Goal: Find specific page/section: Find specific page/section

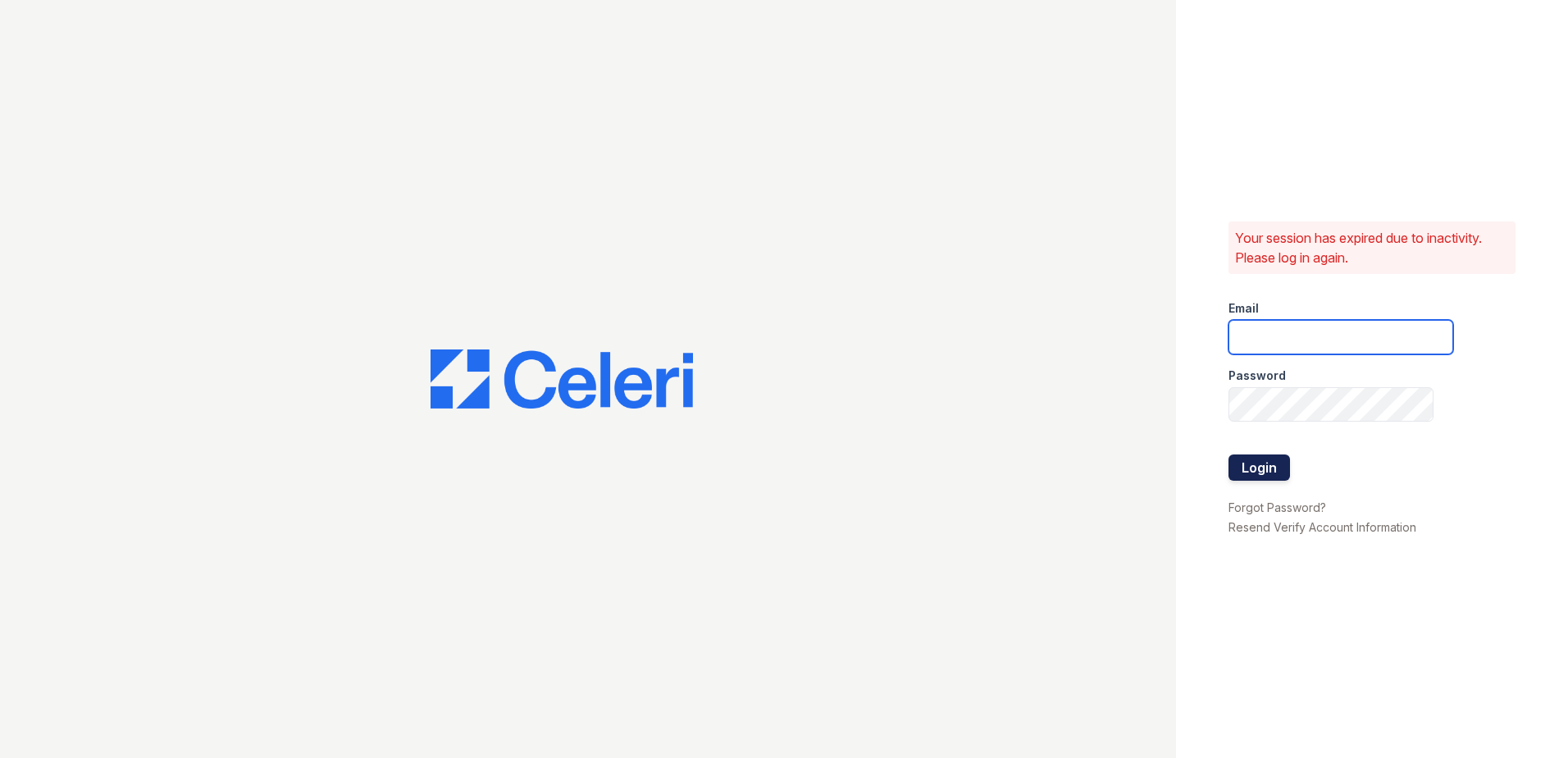
type input "fabiola@redwood-property.com"
click at [1268, 472] on button "Login" at bounding box center [1260, 467] width 62 height 27
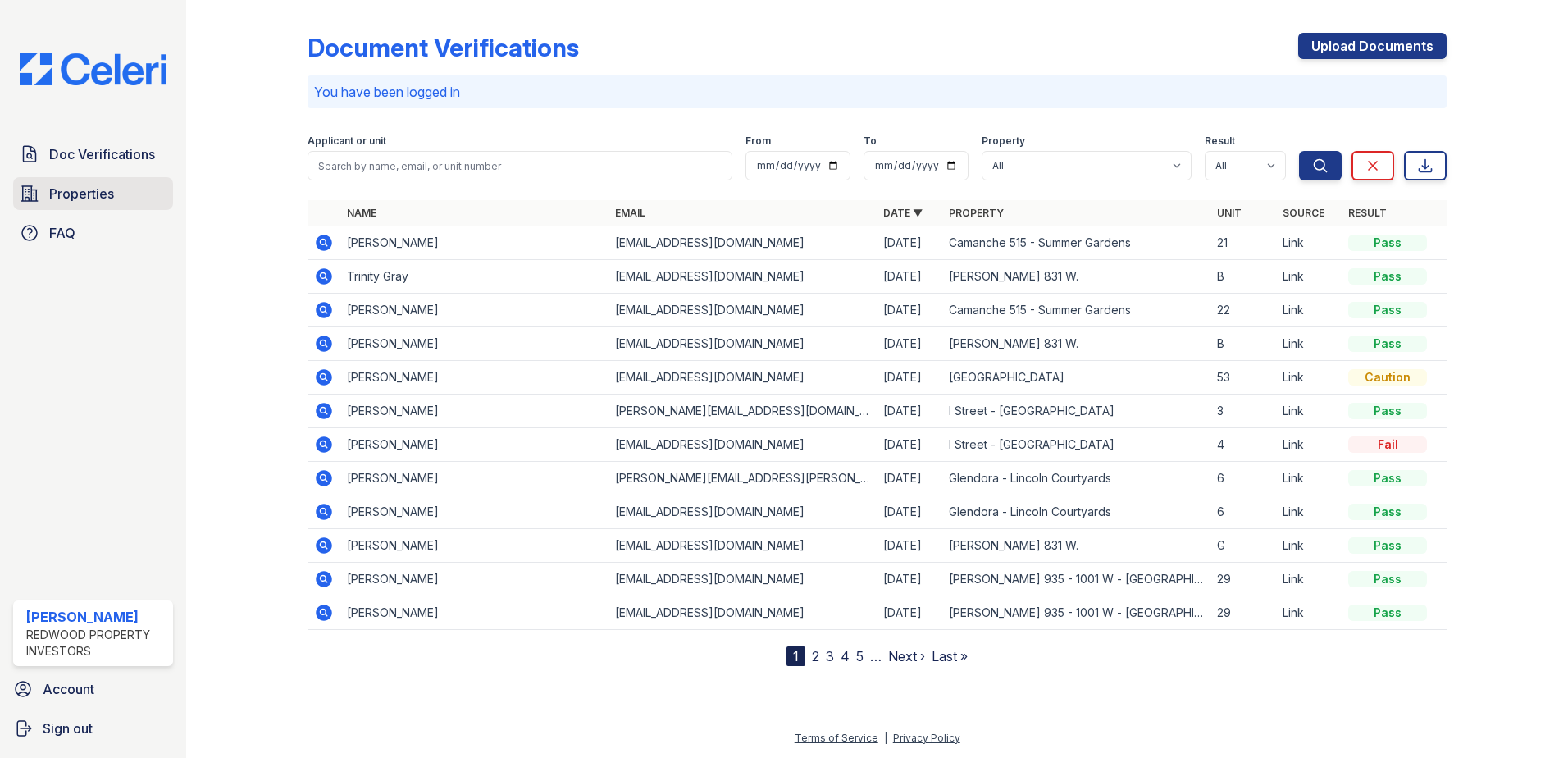
click at [88, 192] on span "Properties" at bounding box center [81, 193] width 65 height 20
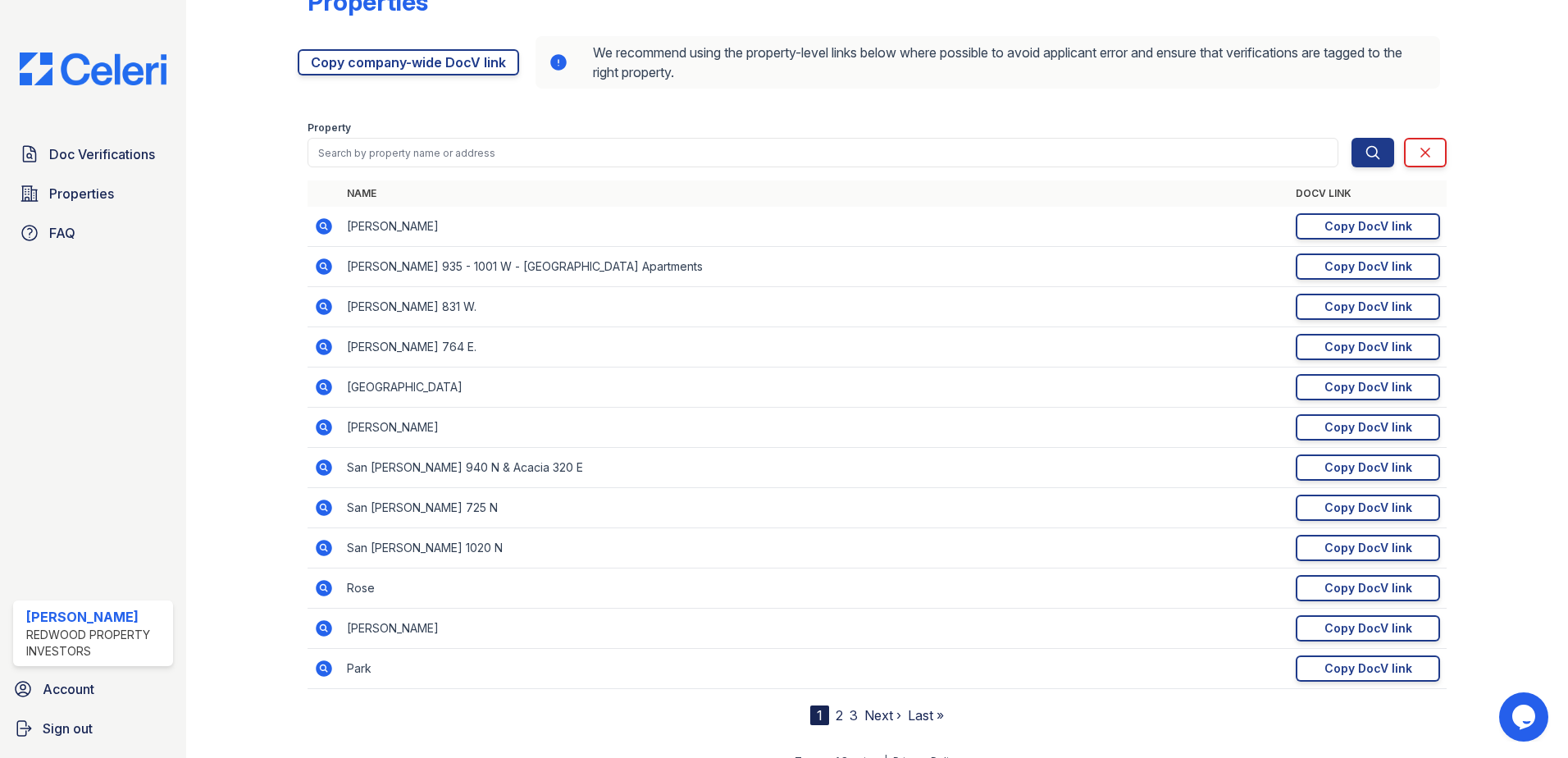
scroll to position [69, 0]
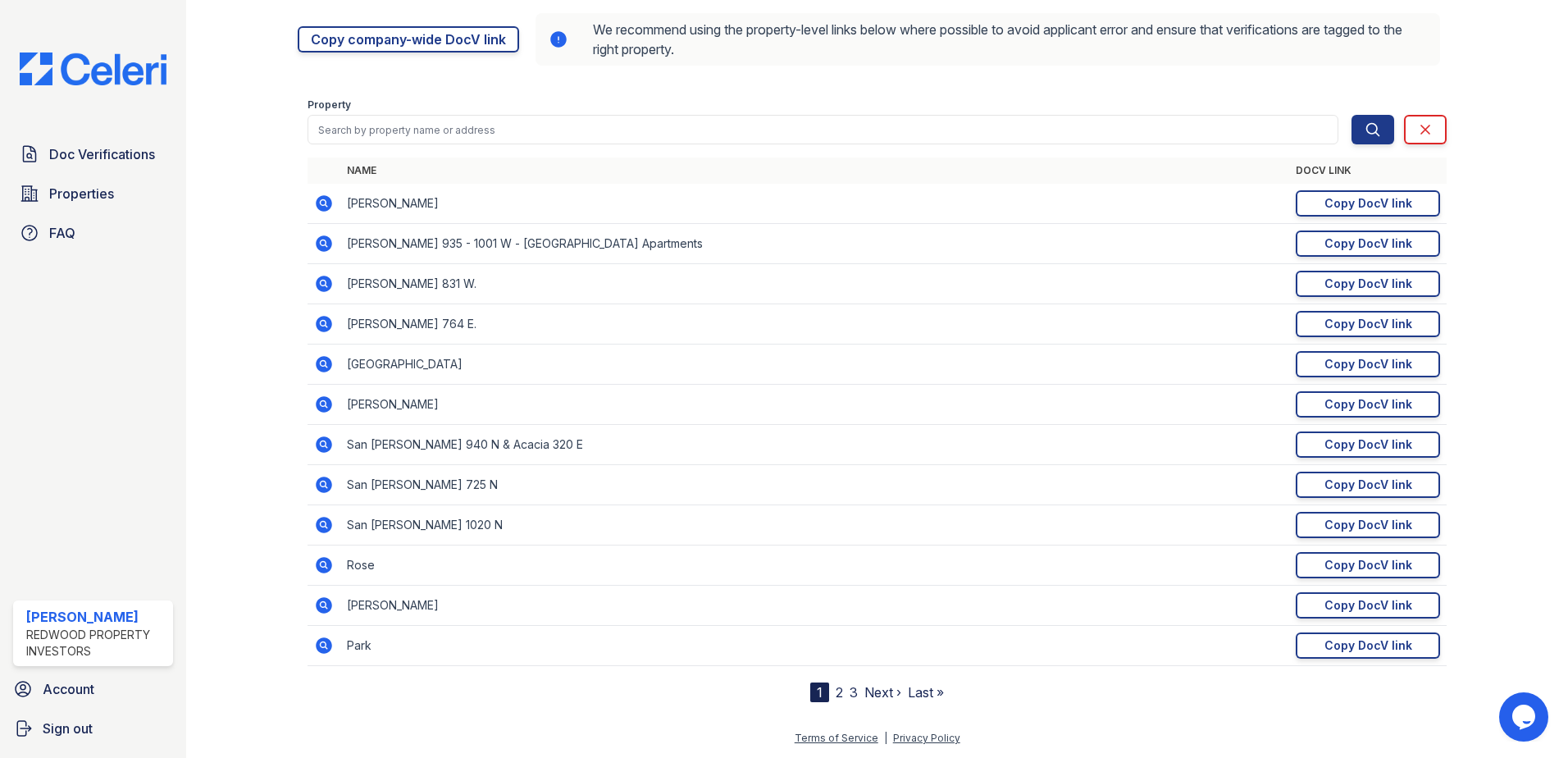
click at [836, 688] on link "2" at bounding box center [840, 691] width 8 height 16
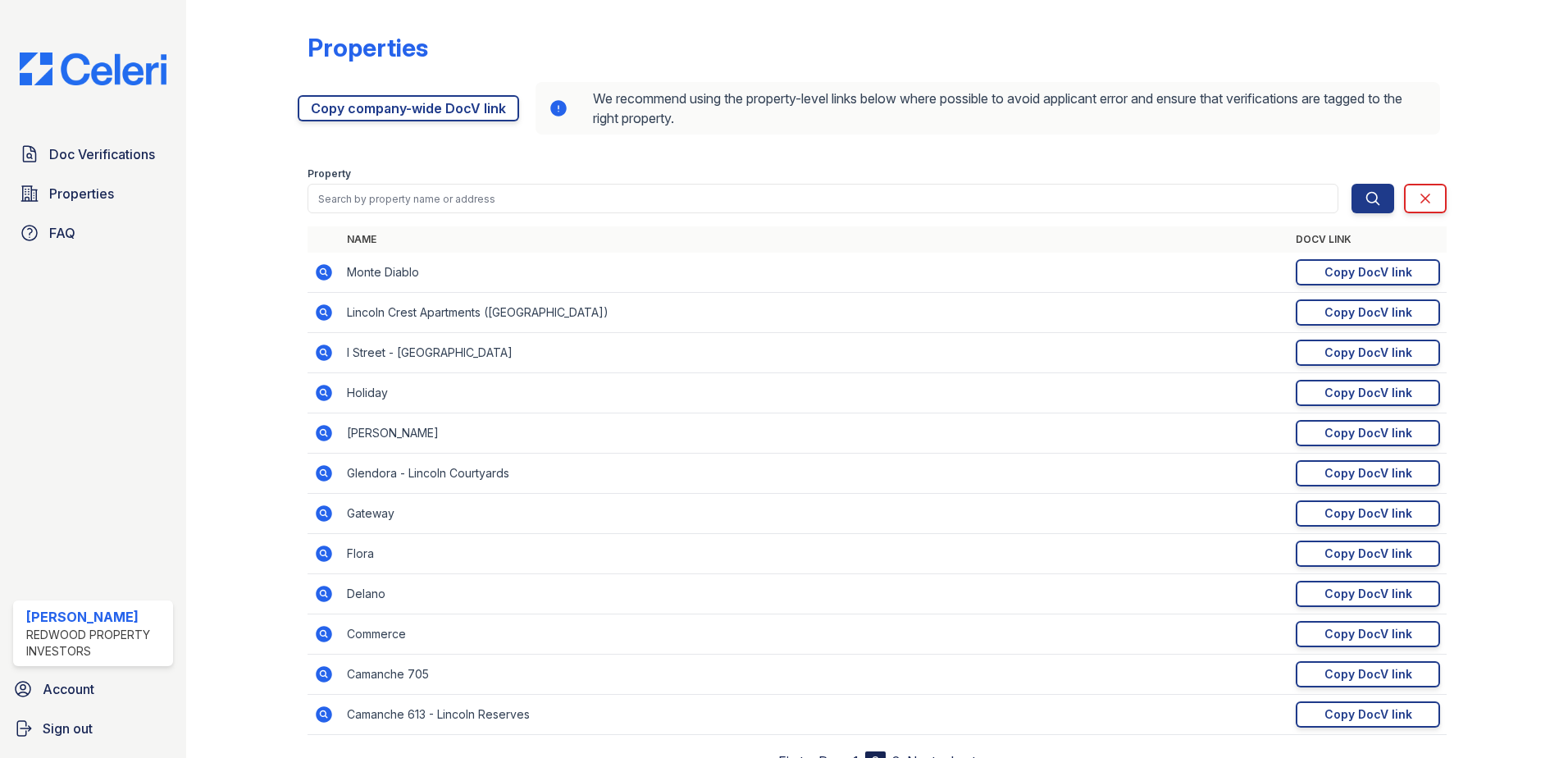
scroll to position [69, 0]
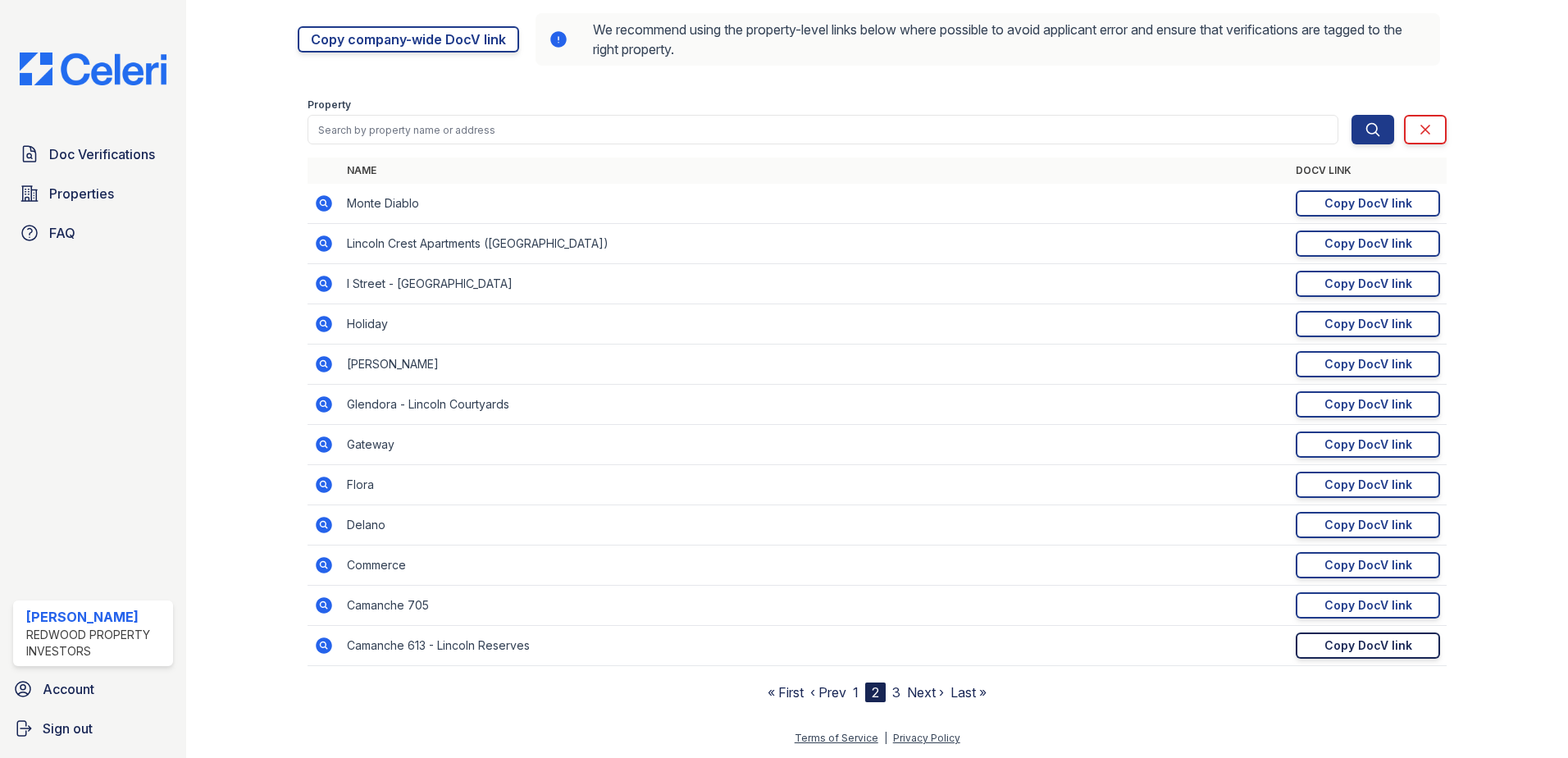
click at [1332, 647] on div "Copy DocV link" at bounding box center [1368, 645] width 87 height 16
click at [58, 140] on link "Doc Verifications" at bounding box center [93, 154] width 160 height 33
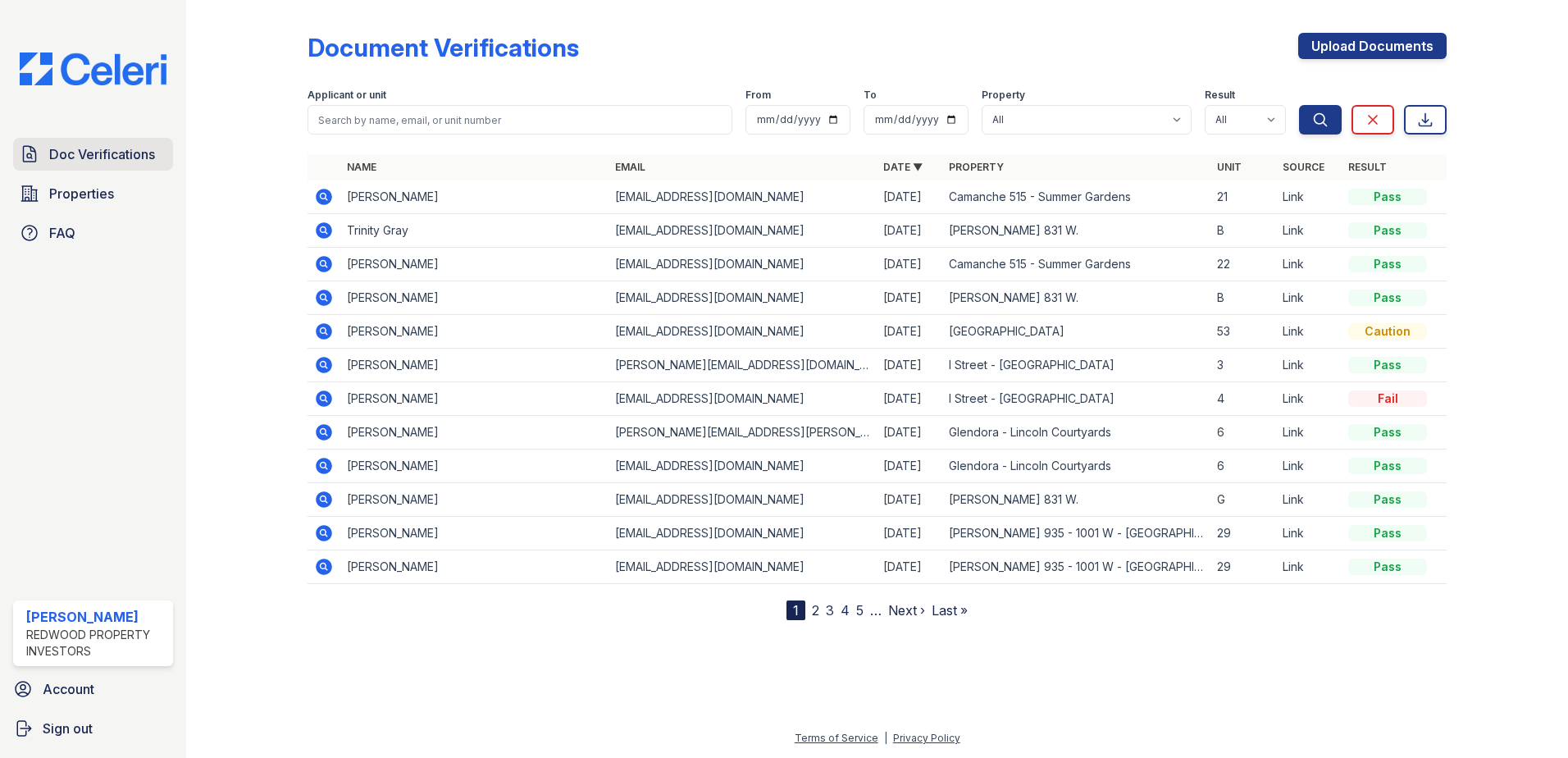
click at [91, 154] on span "Doc Verifications" at bounding box center [101, 153] width 105 height 20
click at [95, 187] on span "Properties" at bounding box center [81, 193] width 65 height 20
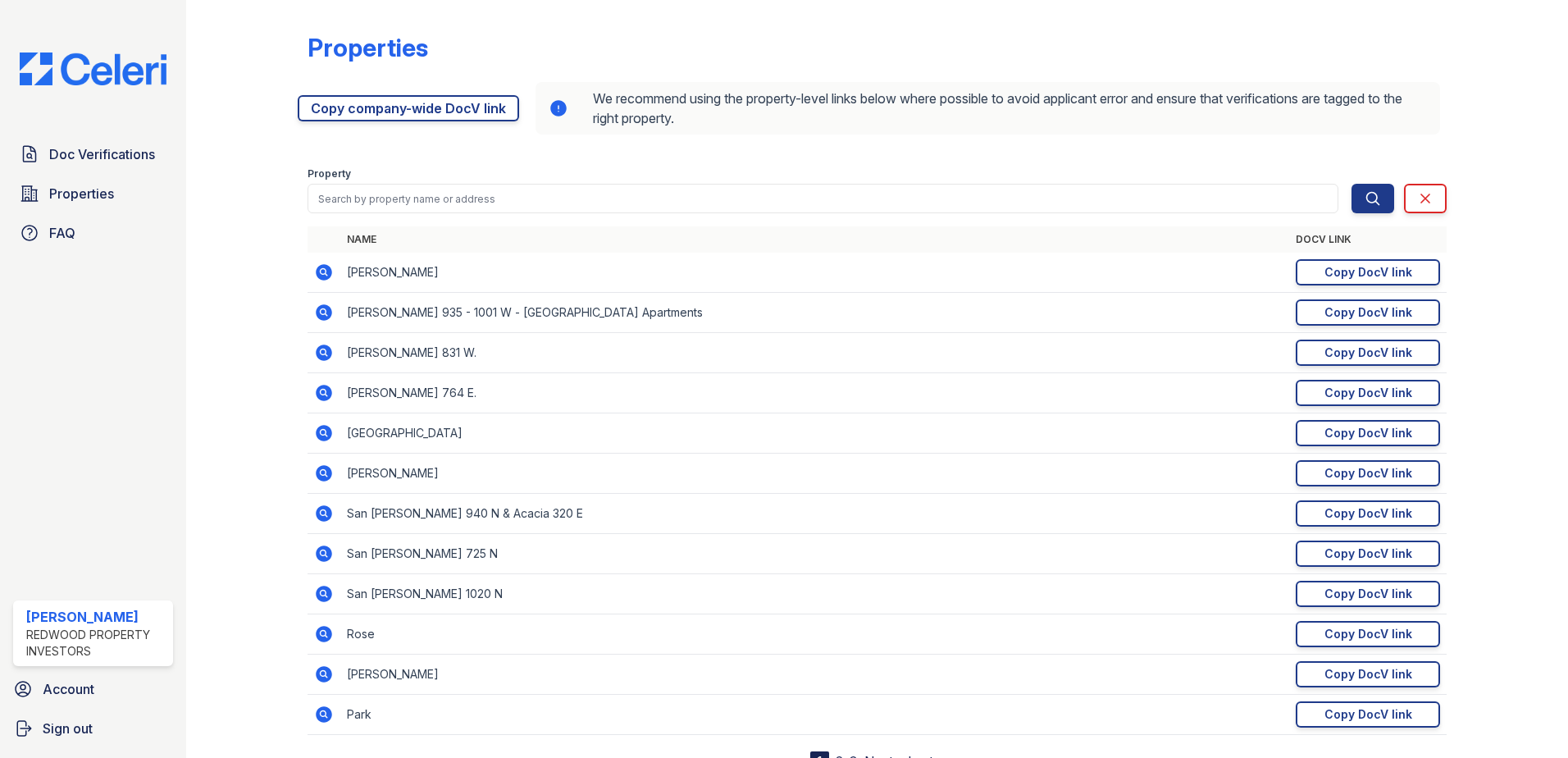
scroll to position [69, 0]
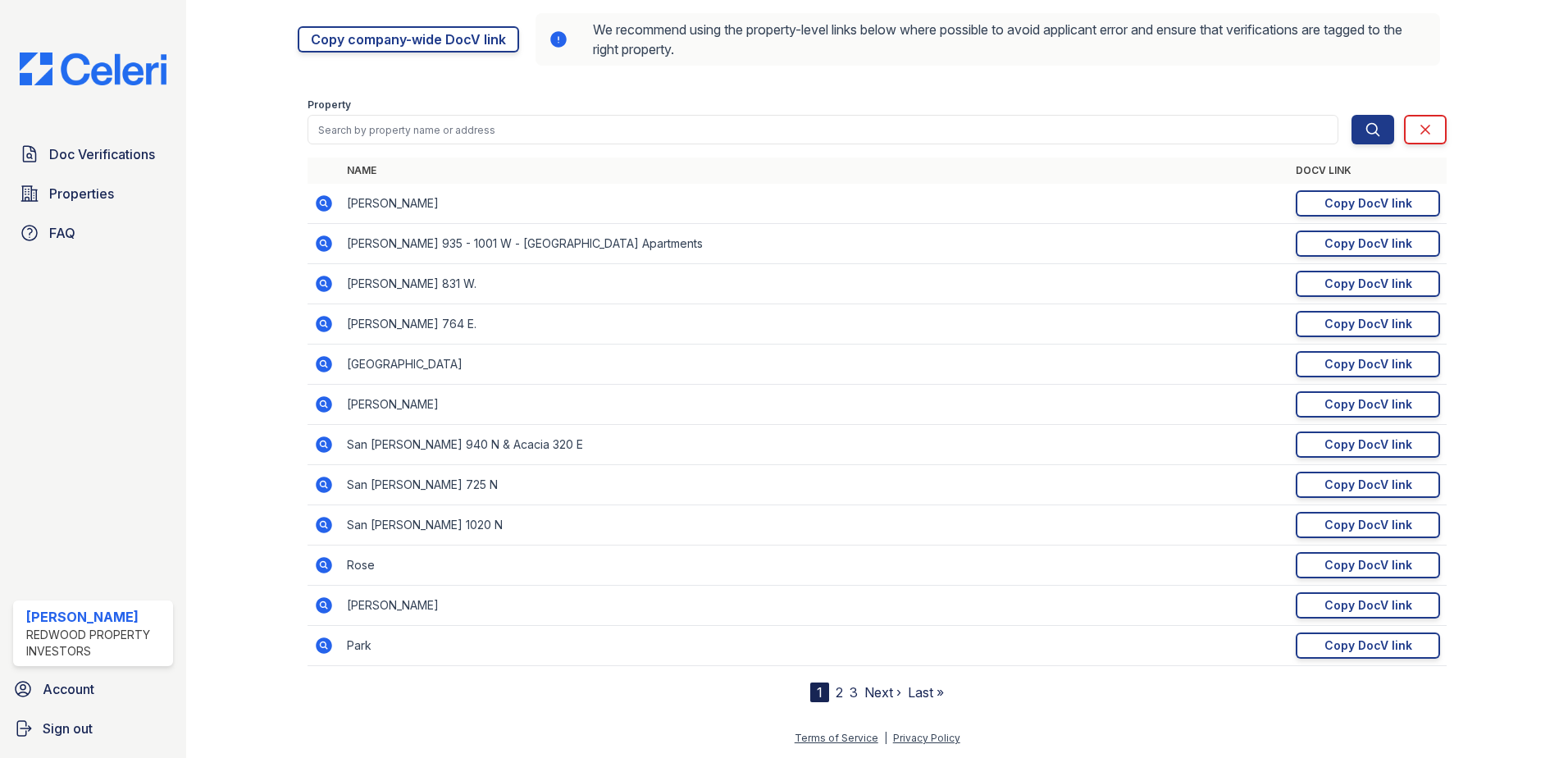
click at [836, 689] on link "2" at bounding box center [840, 691] width 8 height 16
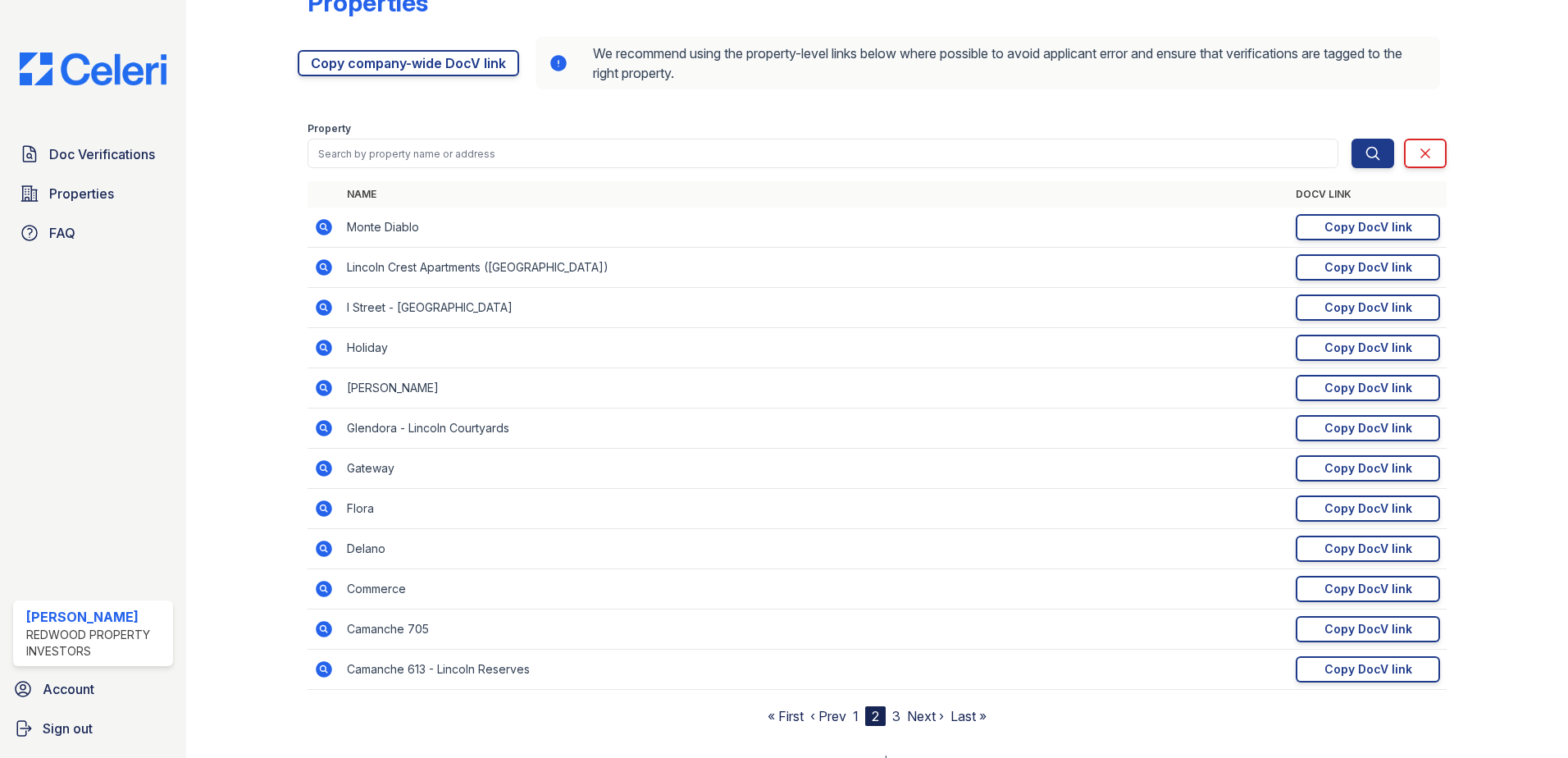
scroll to position [69, 0]
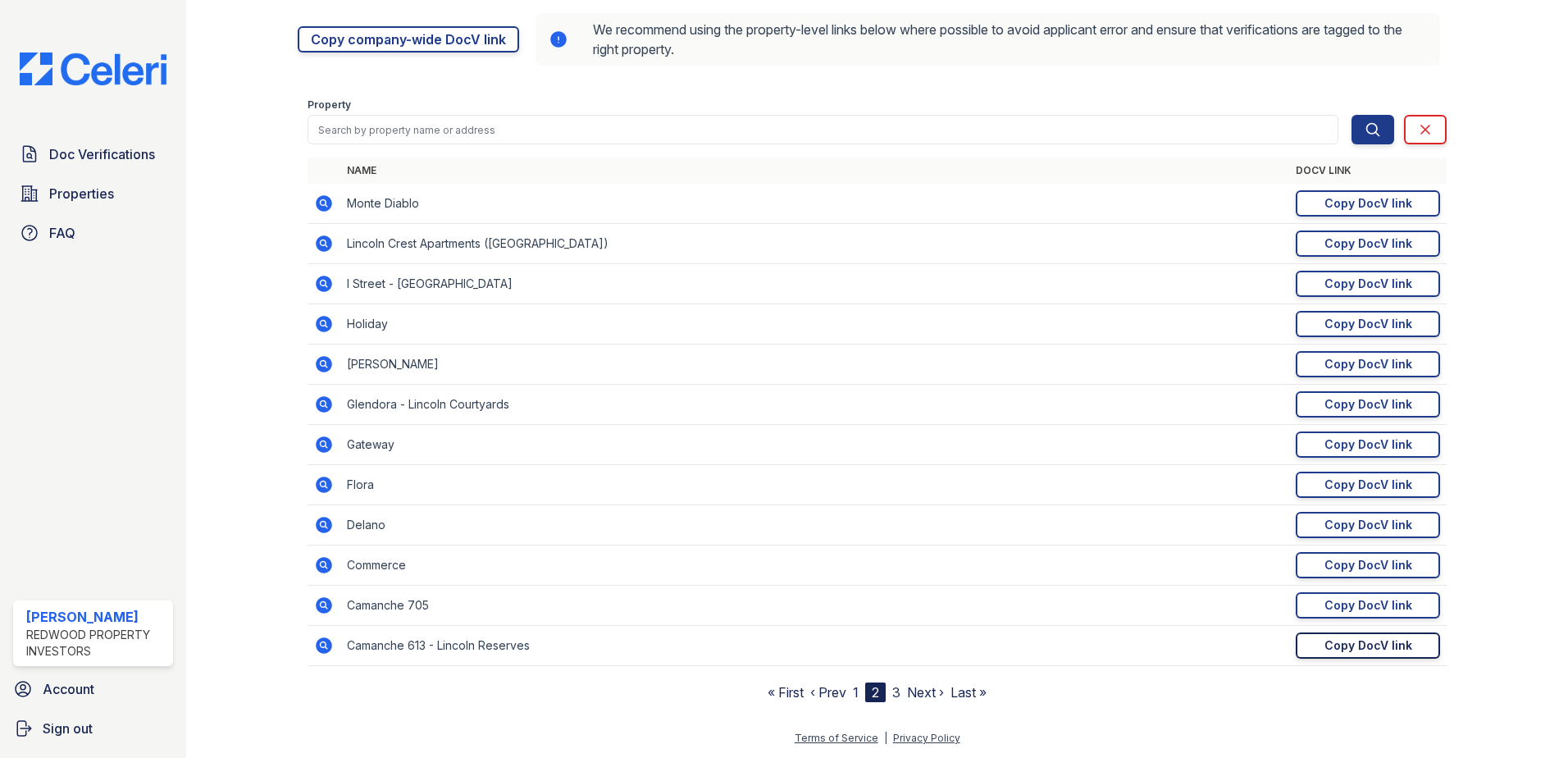
click at [1383, 644] on div "Copy DocV link" at bounding box center [1368, 645] width 87 height 16
